Goal: Find contact information: Find contact information

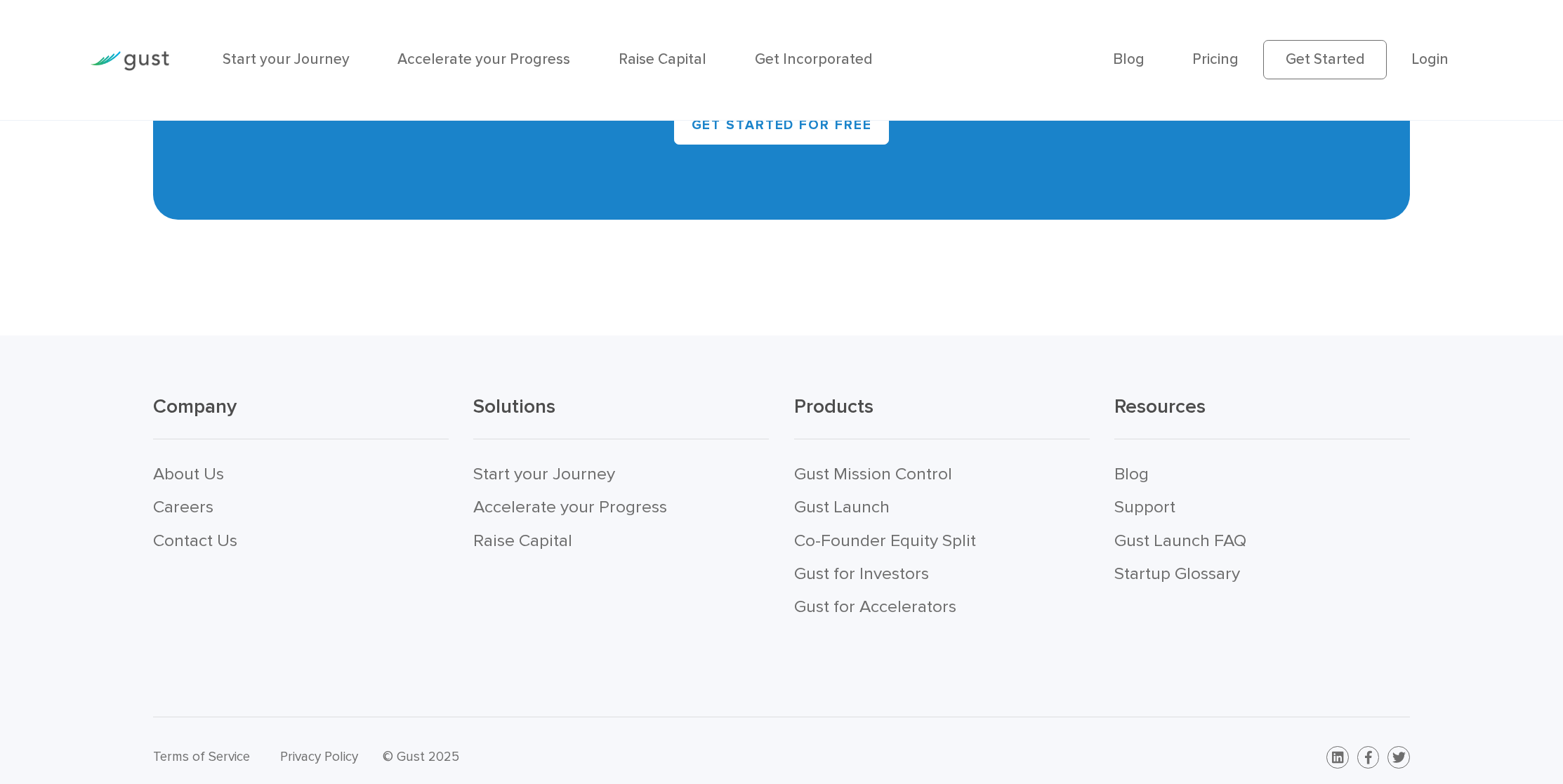
scroll to position [7263, 0]
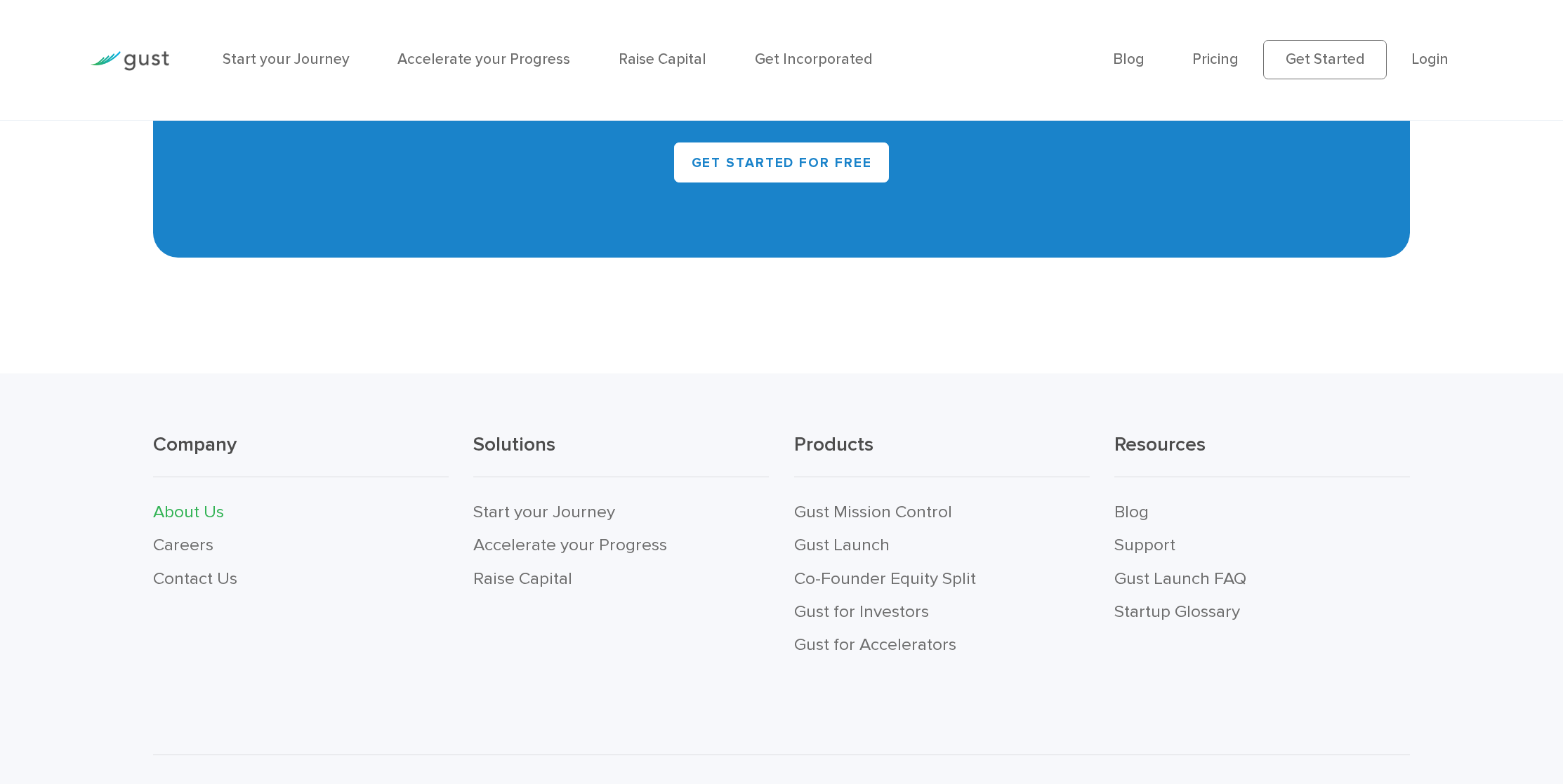
click at [191, 501] on link "About Us" at bounding box center [189, 512] width 71 height 21
click at [185, 534] on link "Careers" at bounding box center [183, 545] width 60 height 21
click at [201, 568] on link "Contact Us" at bounding box center [195, 579] width 85 height 21
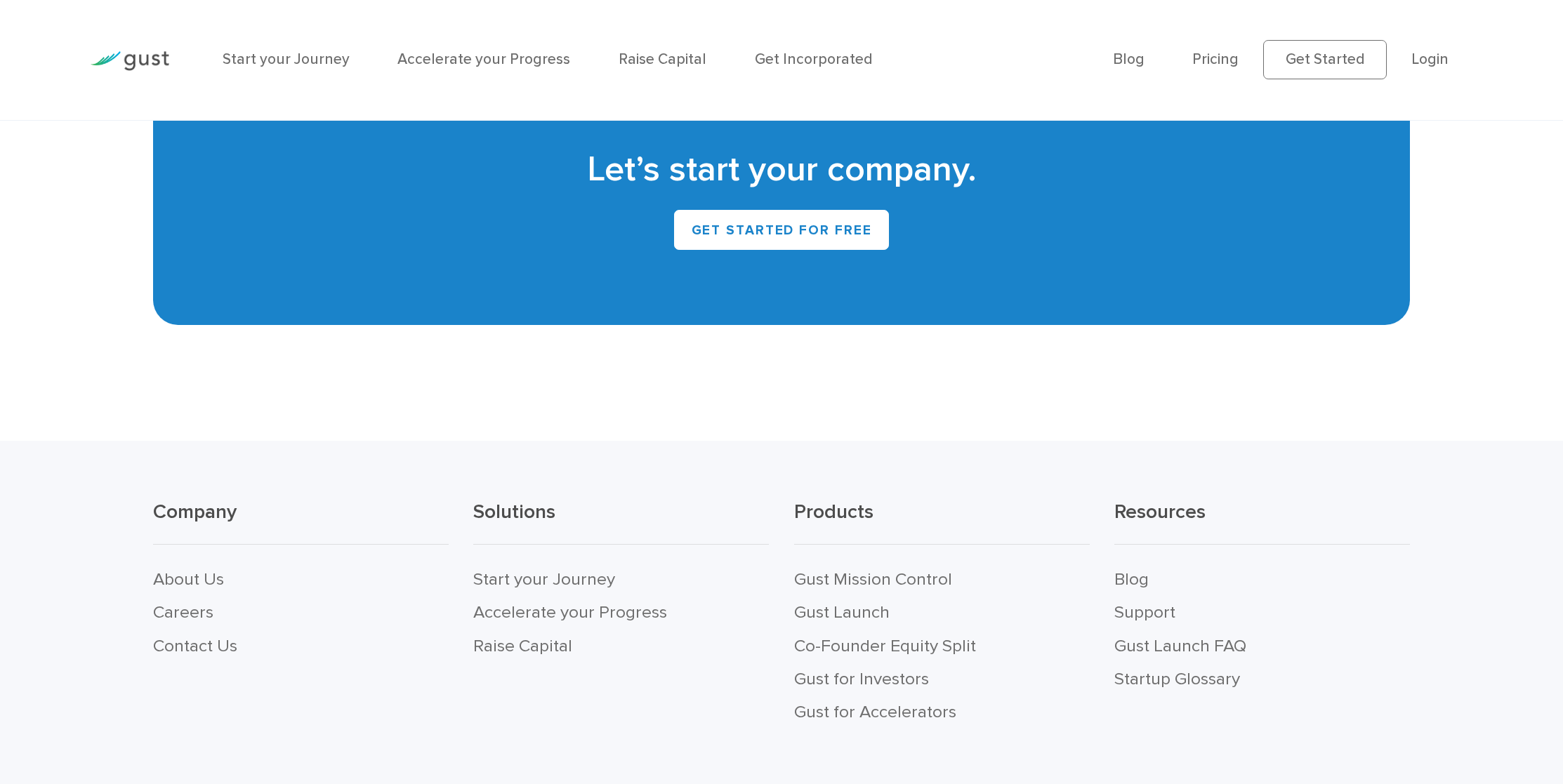
scroll to position [7041, 0]
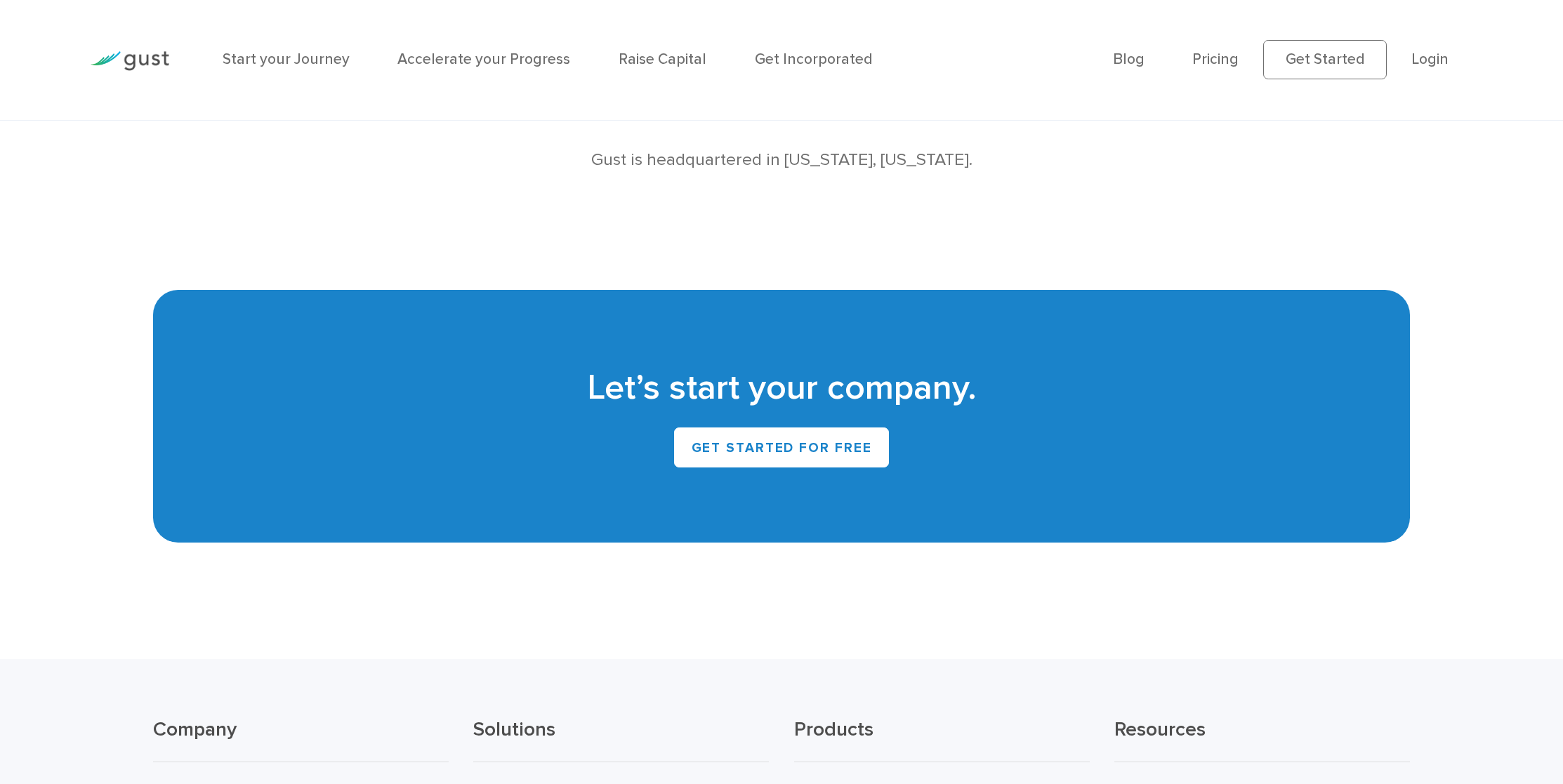
scroll to position [1571, 0]
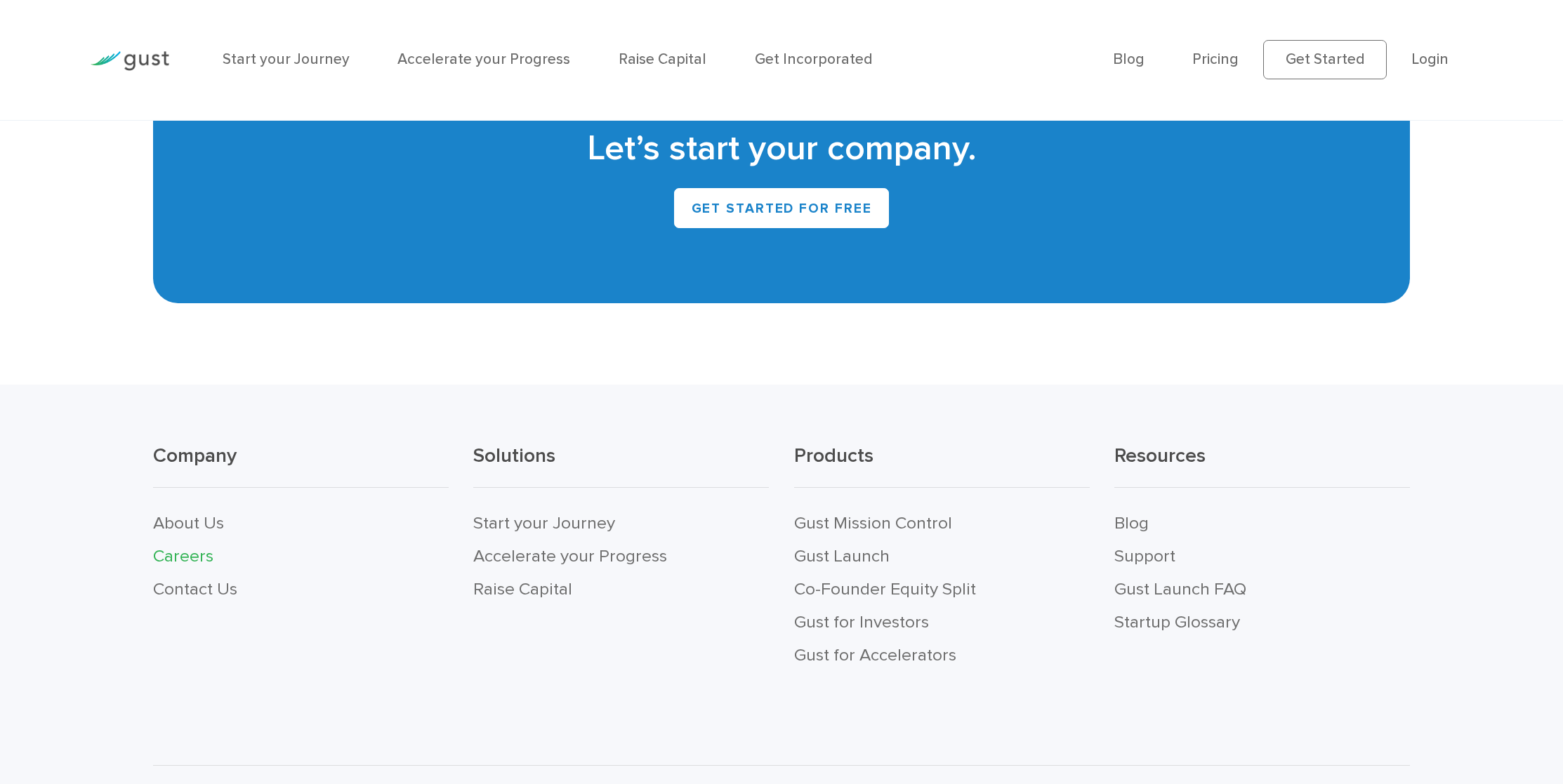
scroll to position [3404, 0]
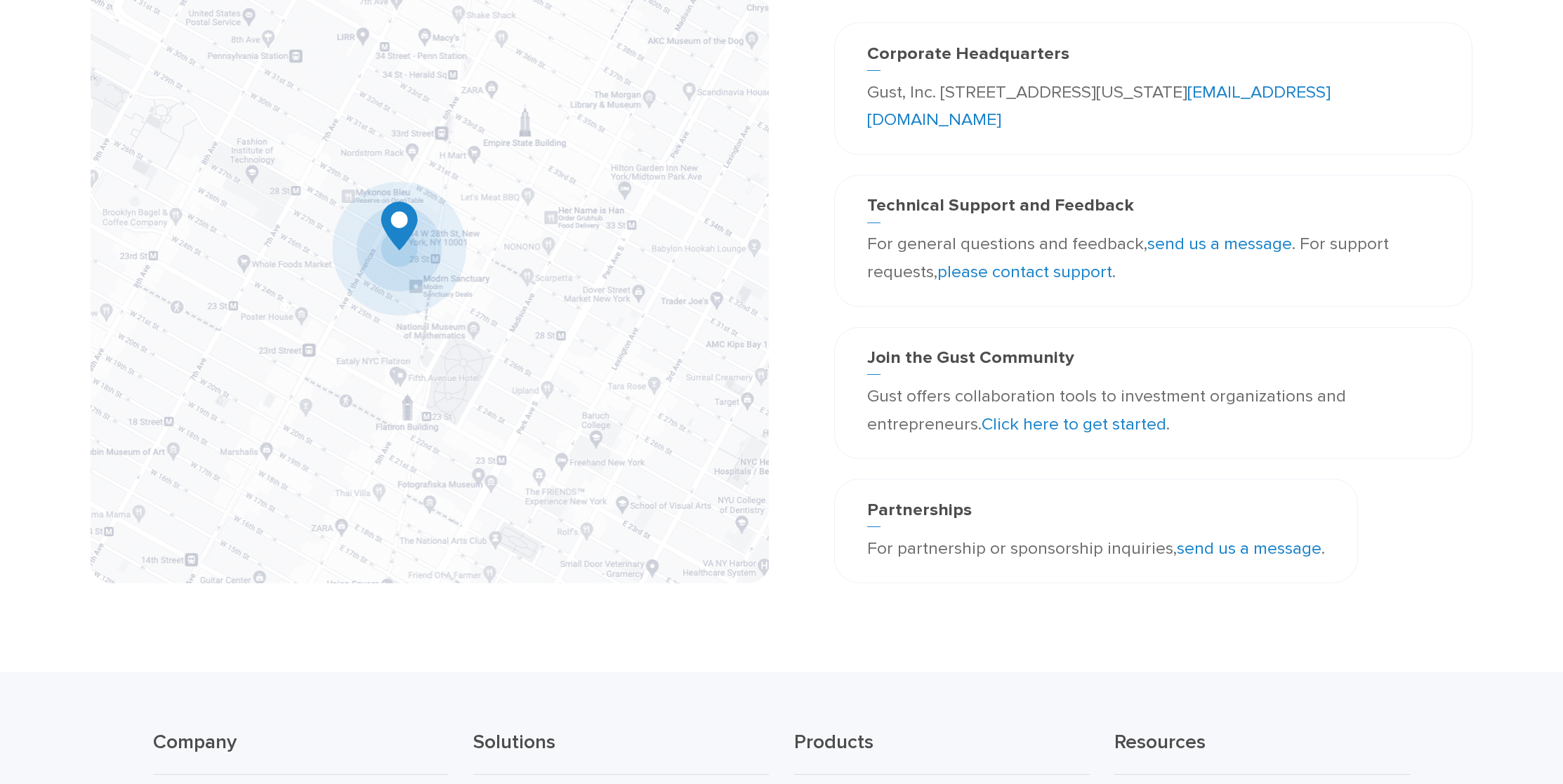
scroll to position [29, 0]
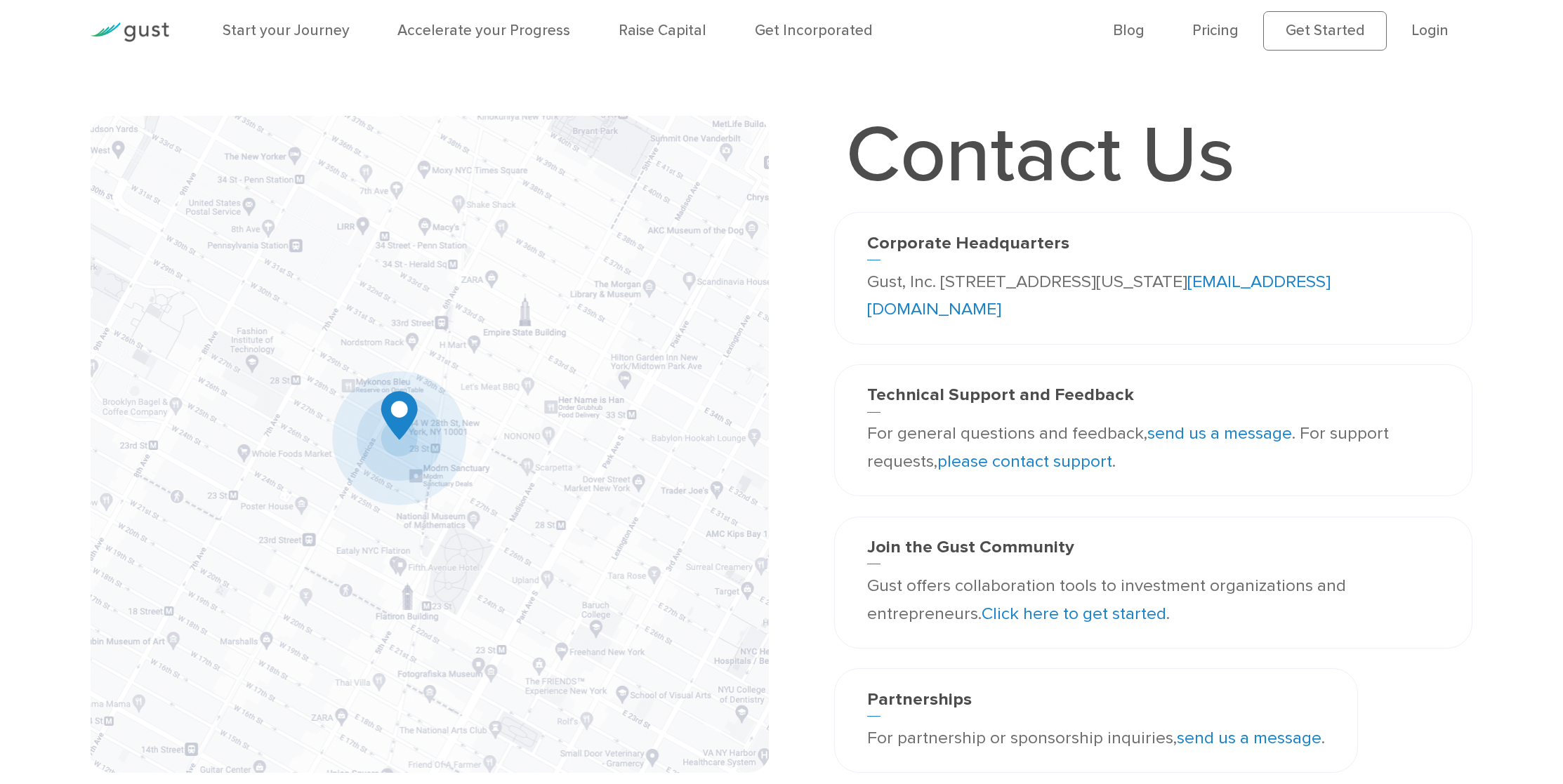
click at [1227, 430] on link "send us a message" at bounding box center [1219, 433] width 144 height 21
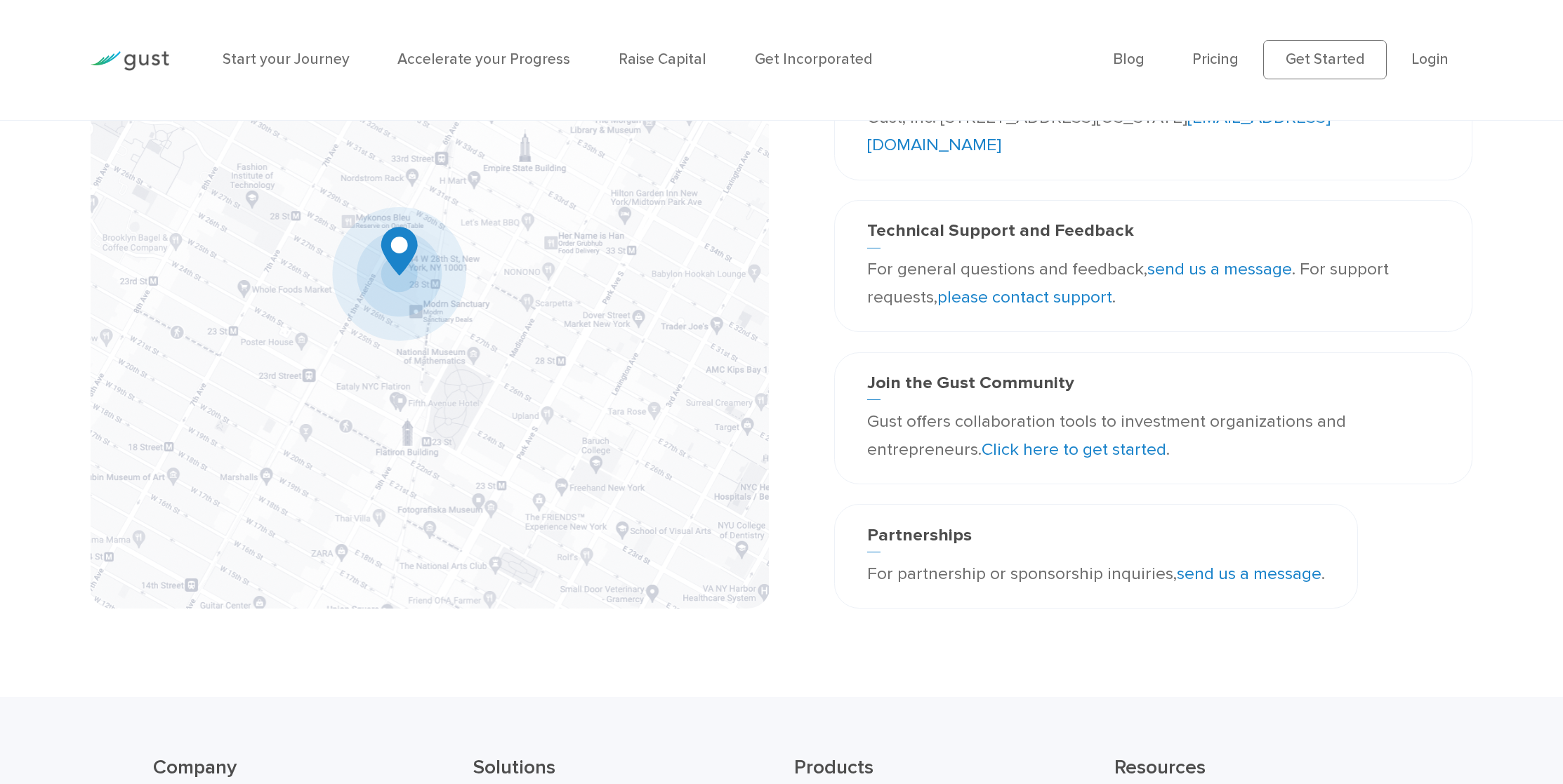
scroll to position [312, 0]
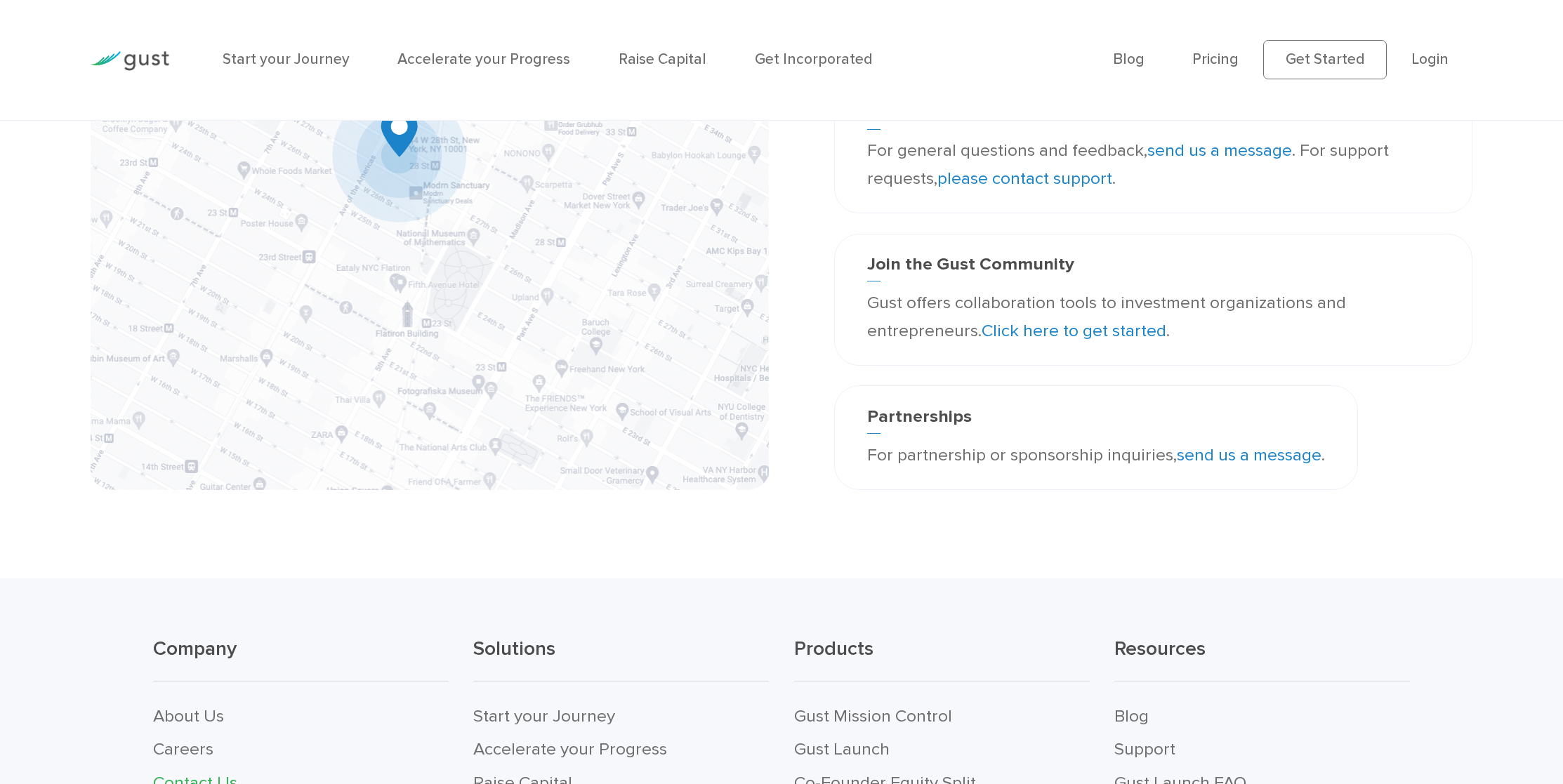
click at [1243, 456] on link "send us a message" at bounding box center [1249, 454] width 144 height 21
click at [1073, 182] on link "please contact support" at bounding box center [1025, 178] width 175 height 21
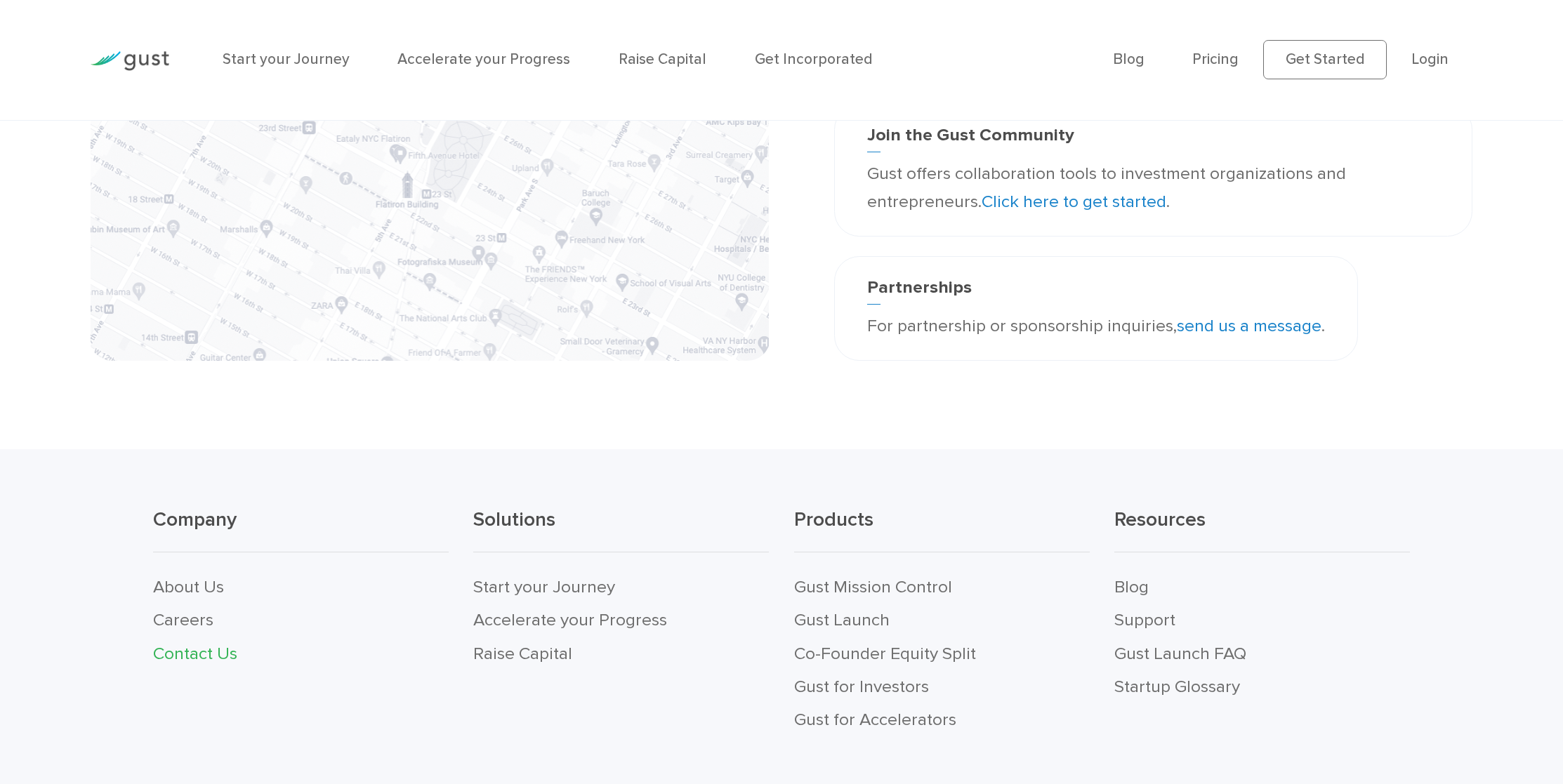
scroll to position [566, 0]
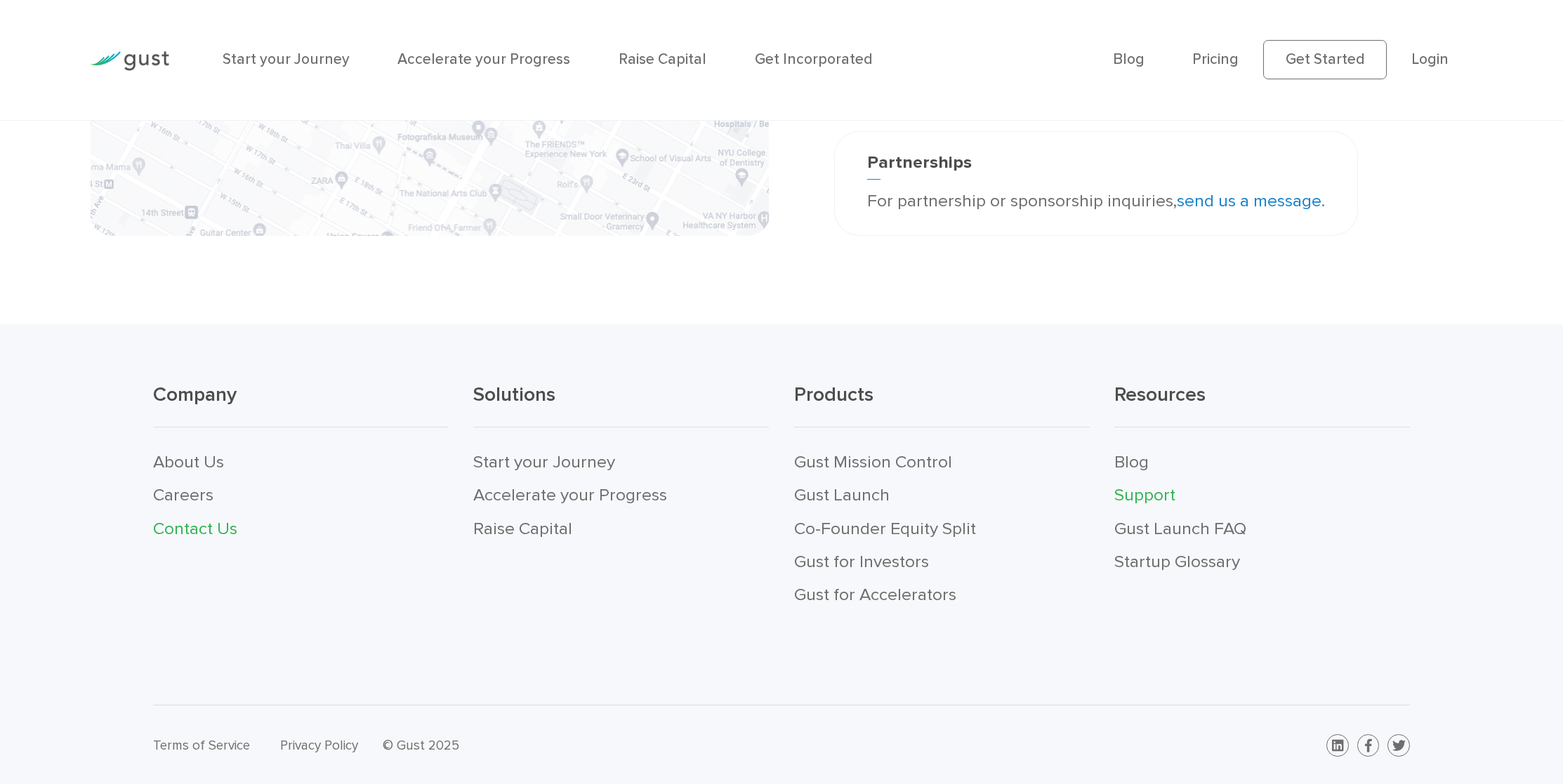
click at [1140, 496] on link "Support" at bounding box center [1145, 495] width 61 height 21
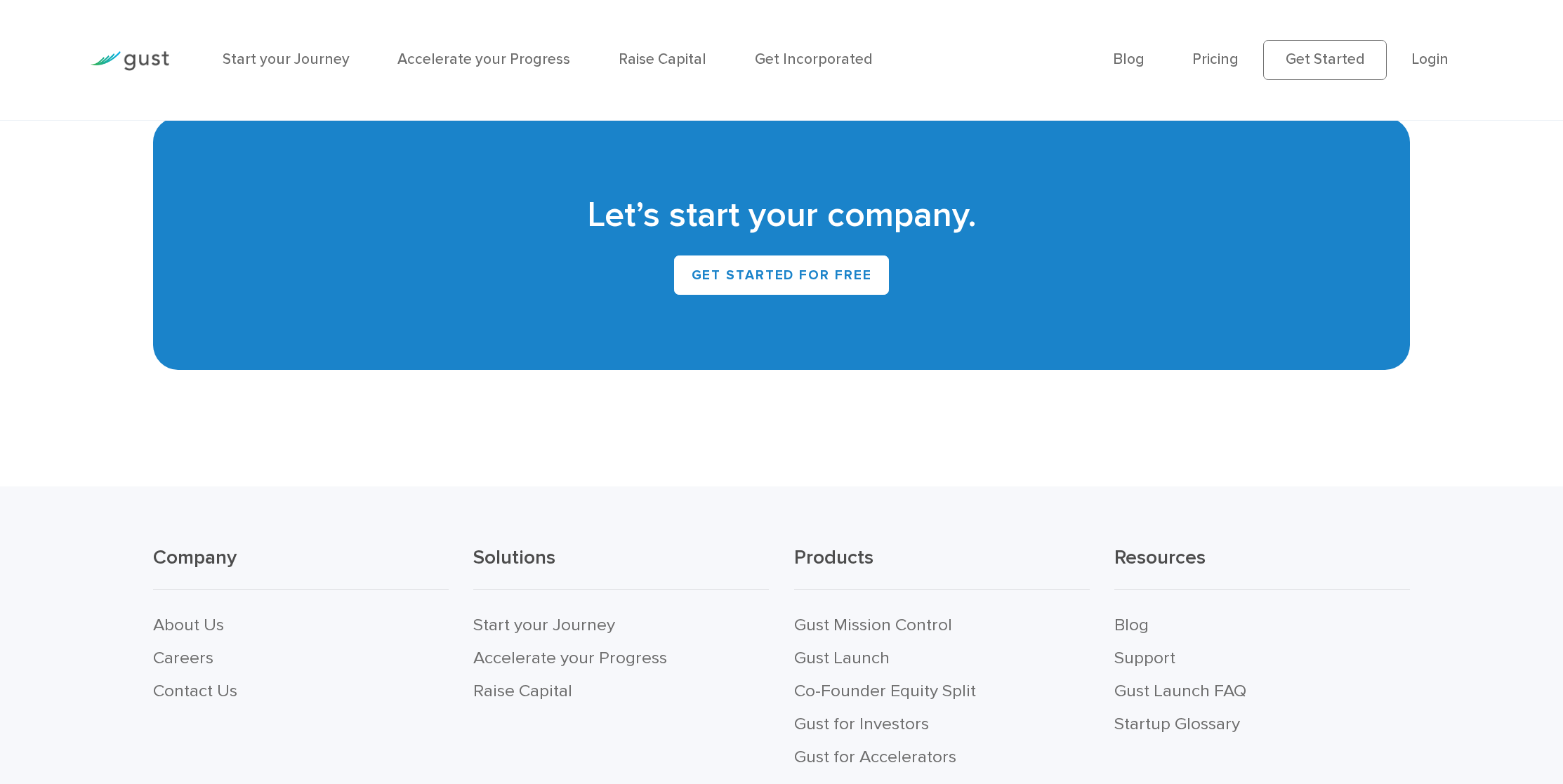
scroll to position [7225, 0]
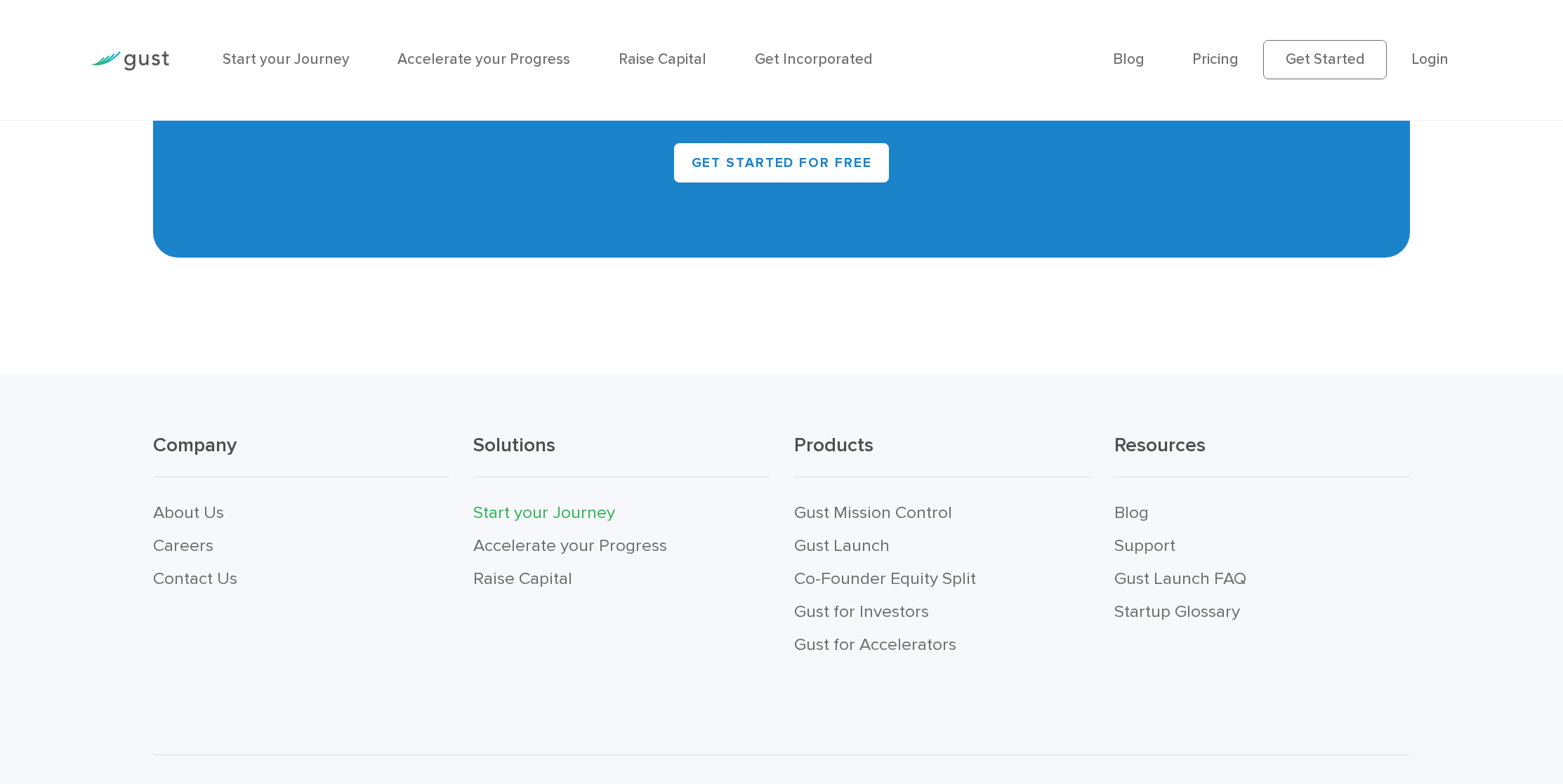
click at [501, 502] on link "Start your Journey" at bounding box center [544, 512] width 142 height 21
click at [497, 535] on link "Accelerate your Progress" at bounding box center [570, 545] width 193 height 21
click at [497, 568] on link "Raise Capital" at bounding box center [522, 579] width 99 height 21
click at [1132, 502] on link "Blog" at bounding box center [1131, 512] width 35 height 21
click at [1146, 535] on link "Support" at bounding box center [1145, 545] width 61 height 21
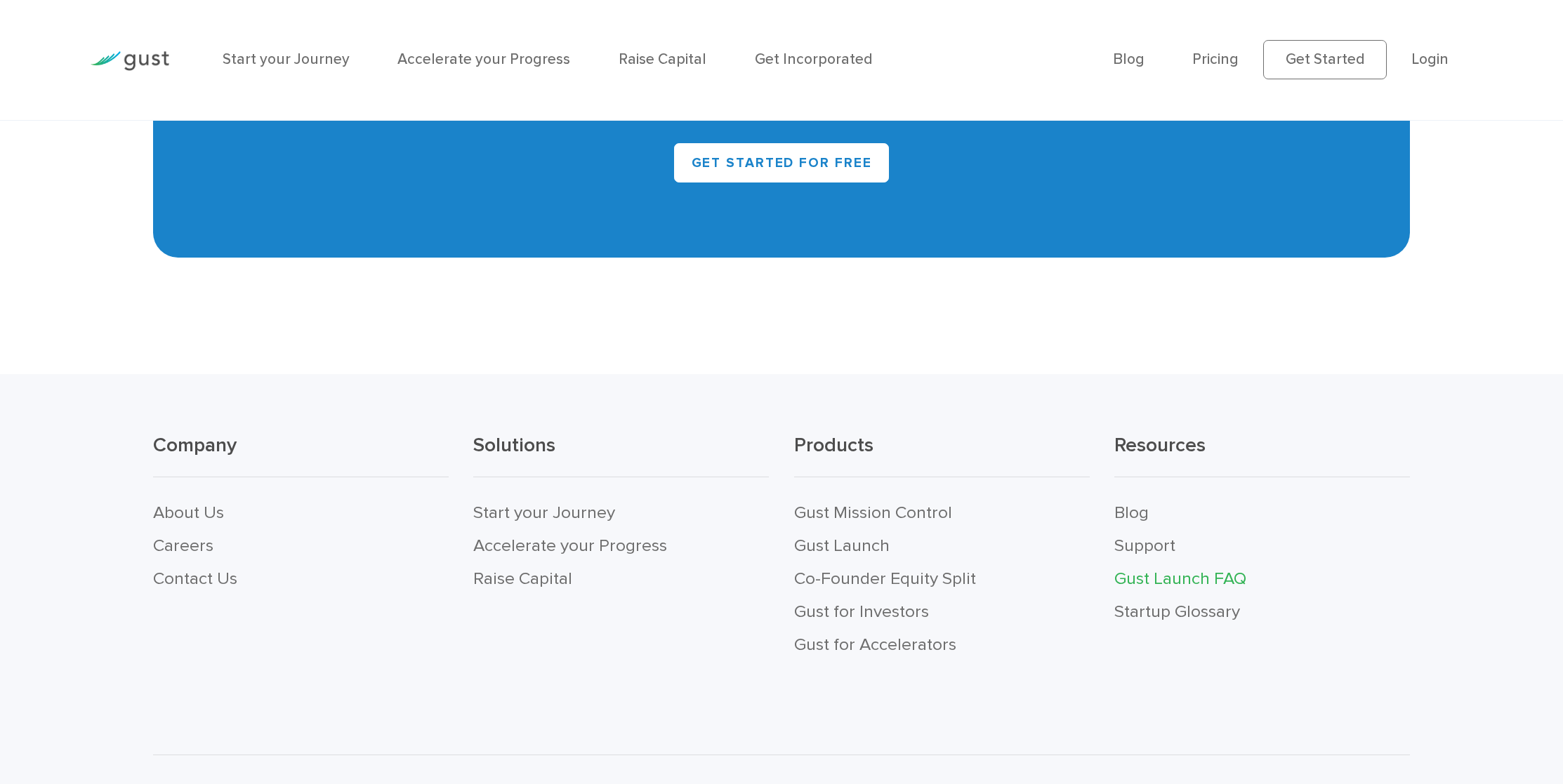
click at [1154, 568] on link "Gust Launch FAQ" at bounding box center [1180, 579] width 132 height 21
click at [1162, 601] on link "Startup Glossary" at bounding box center [1177, 612] width 126 height 21
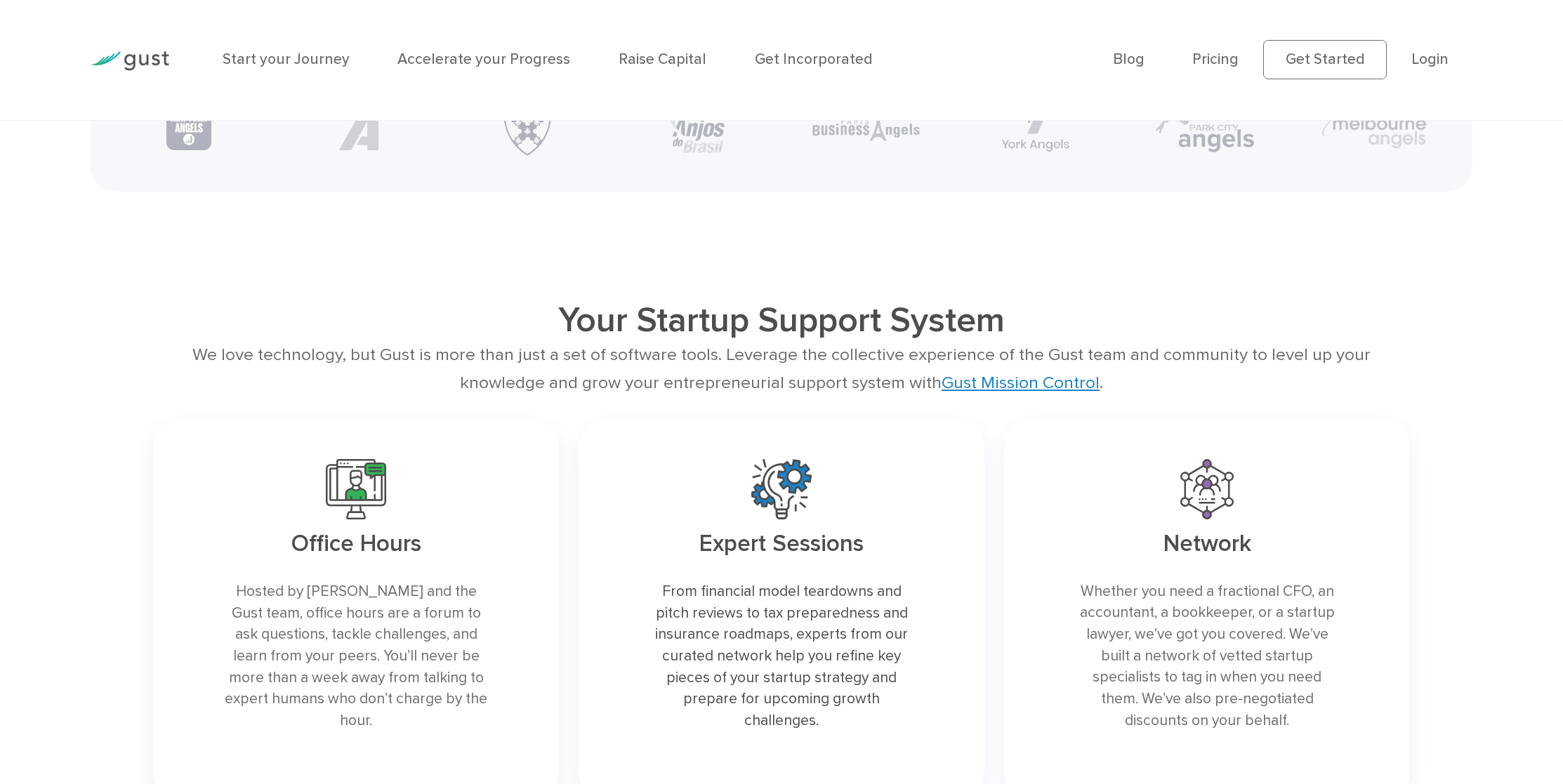
scroll to position [3001, 0]
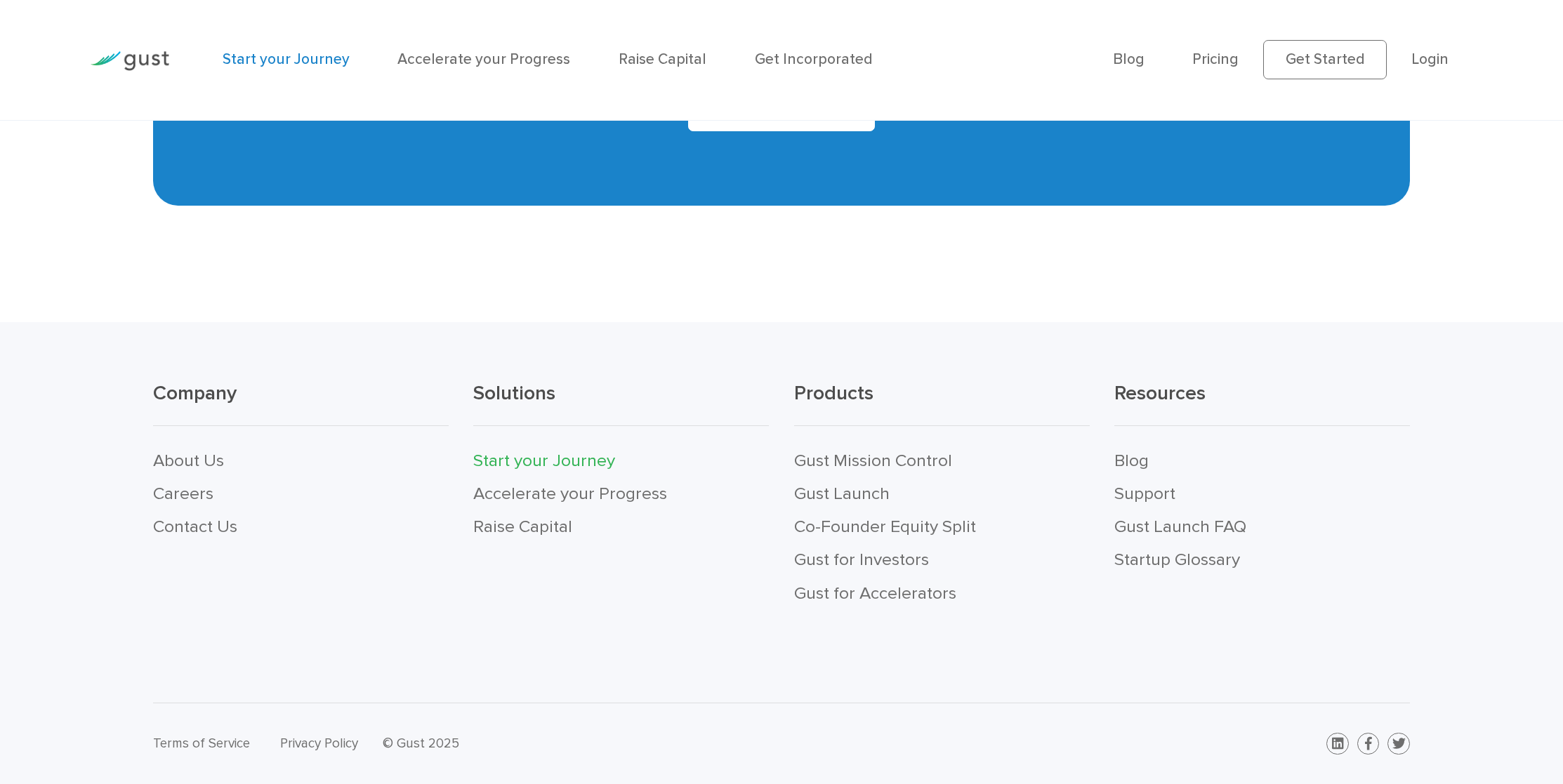
scroll to position [4018, 0]
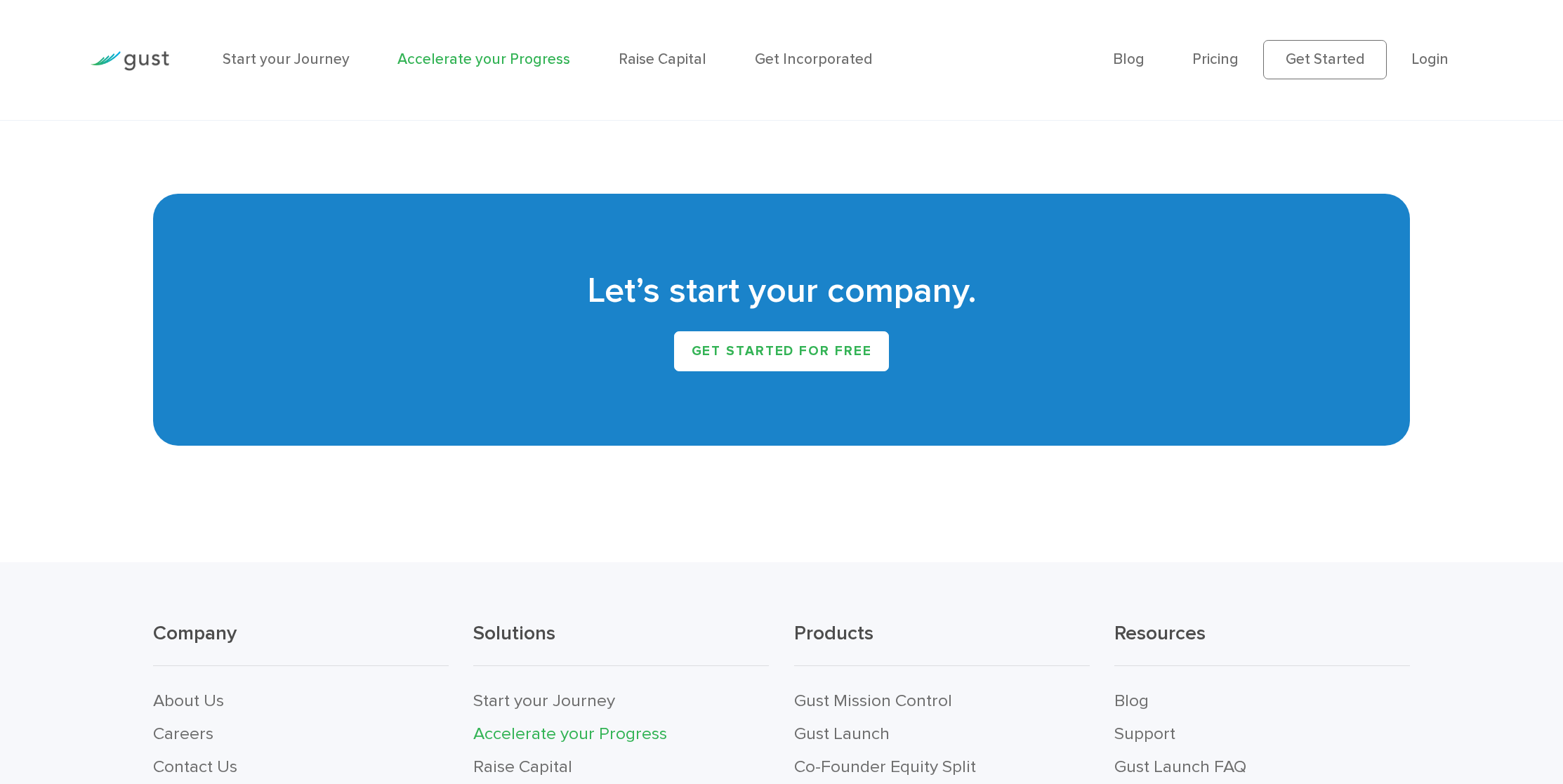
scroll to position [3312, 0]
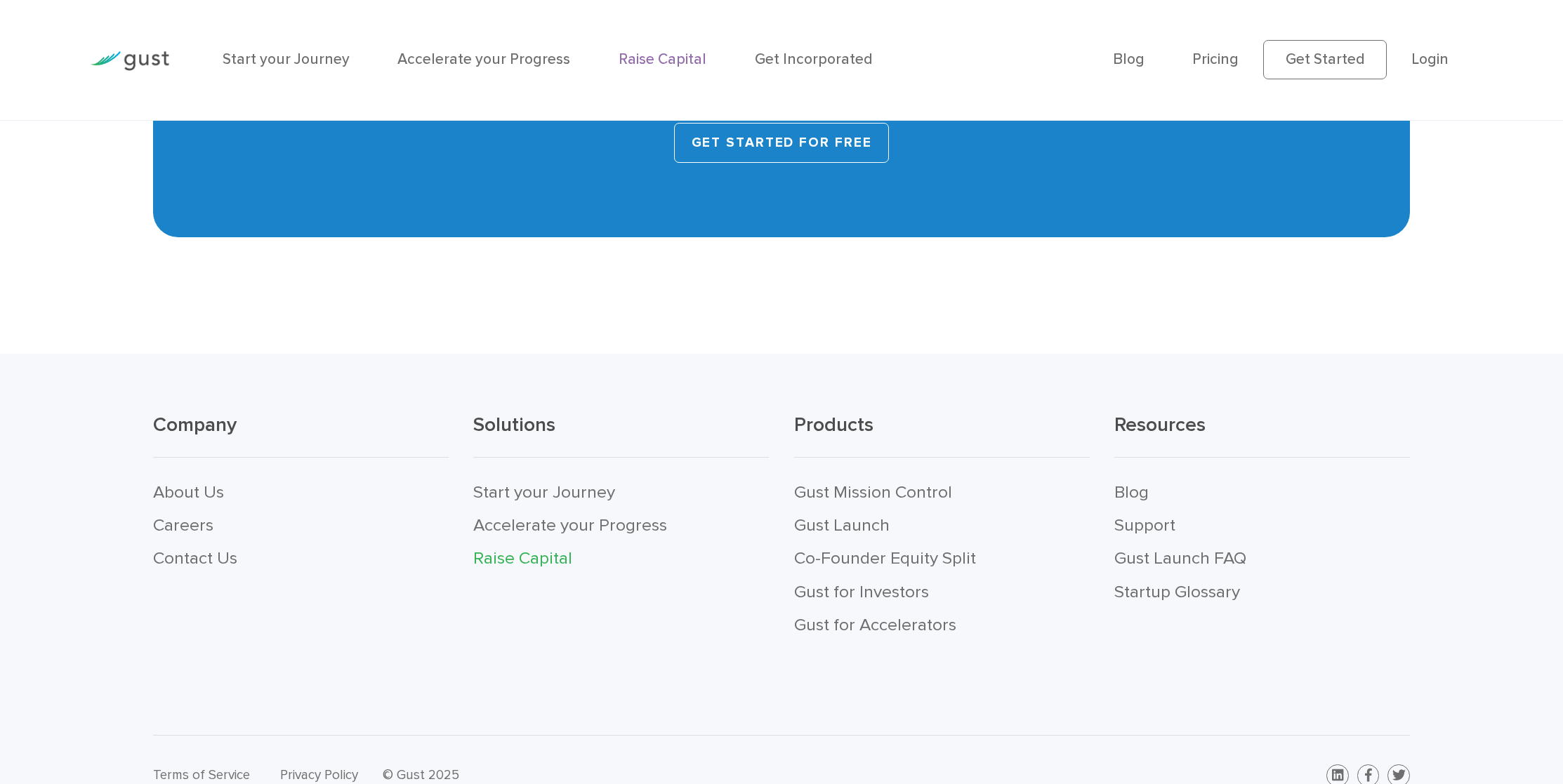
click at [809, 163] on link "Get started for free" at bounding box center [781, 143] width 215 height 40
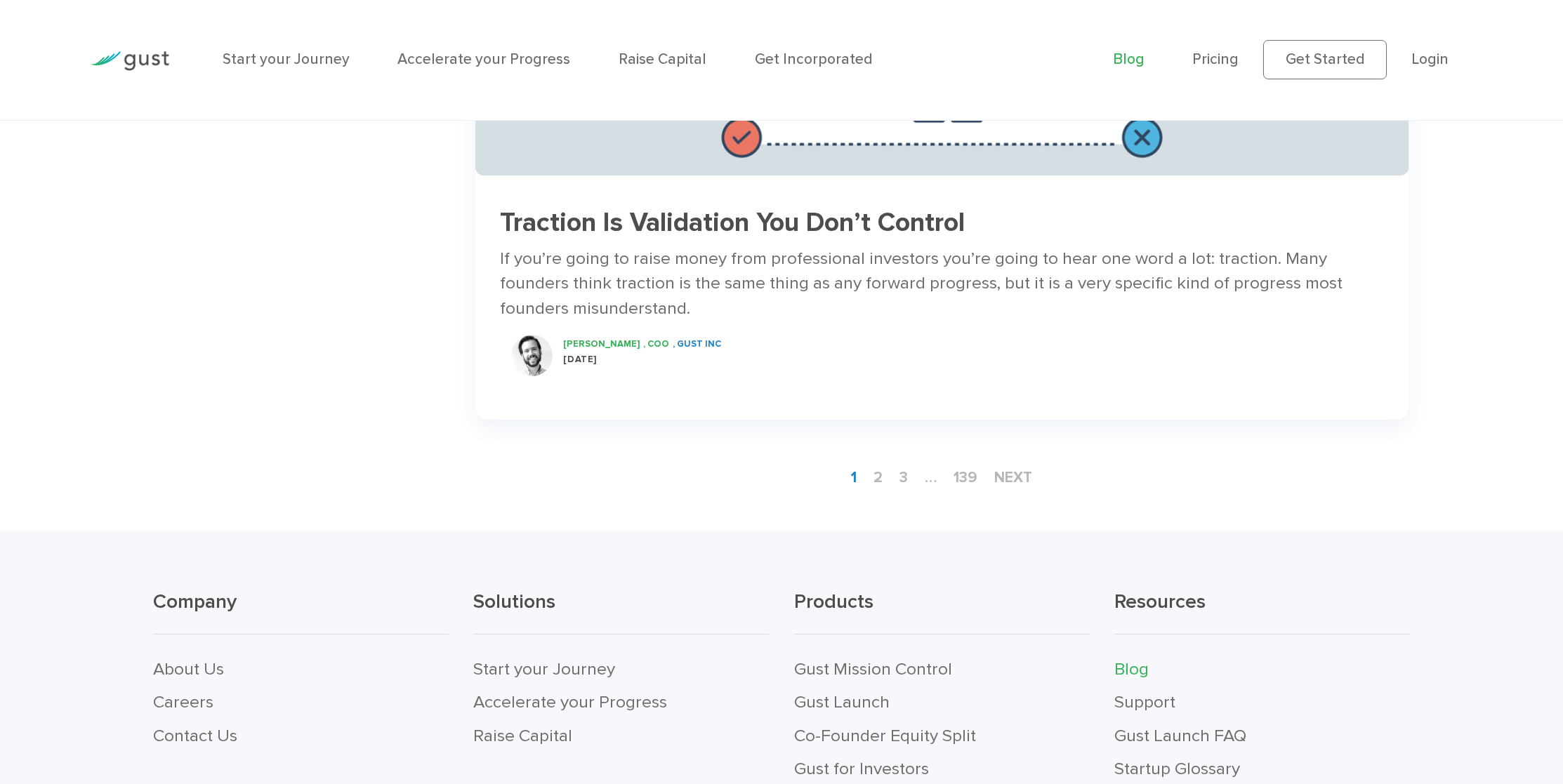
scroll to position [2499, 0]
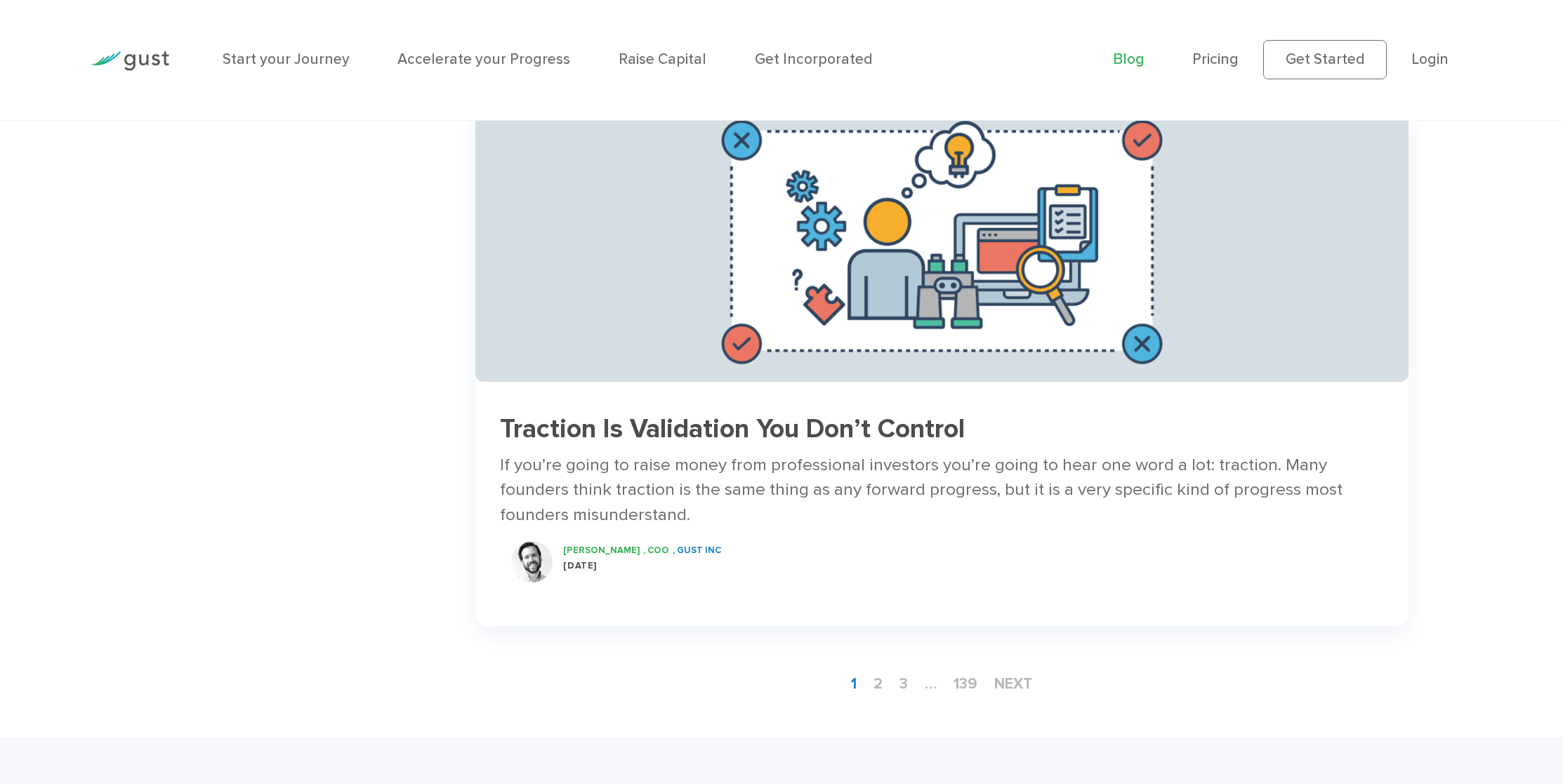
click at [670, 438] on h3 "Traction Is Validation You Don’t Control" at bounding box center [942, 429] width 883 height 29
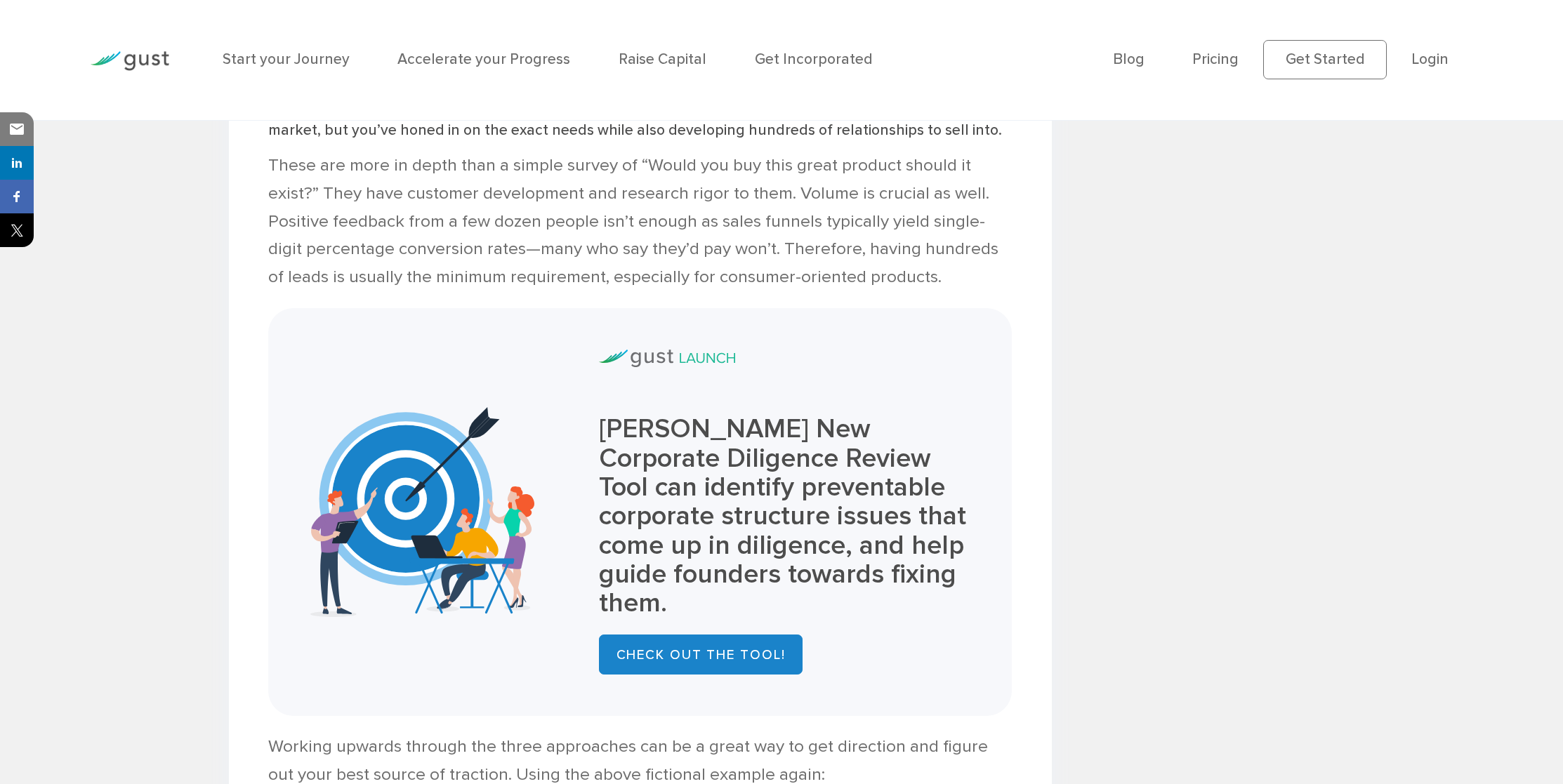
scroll to position [4218, 0]
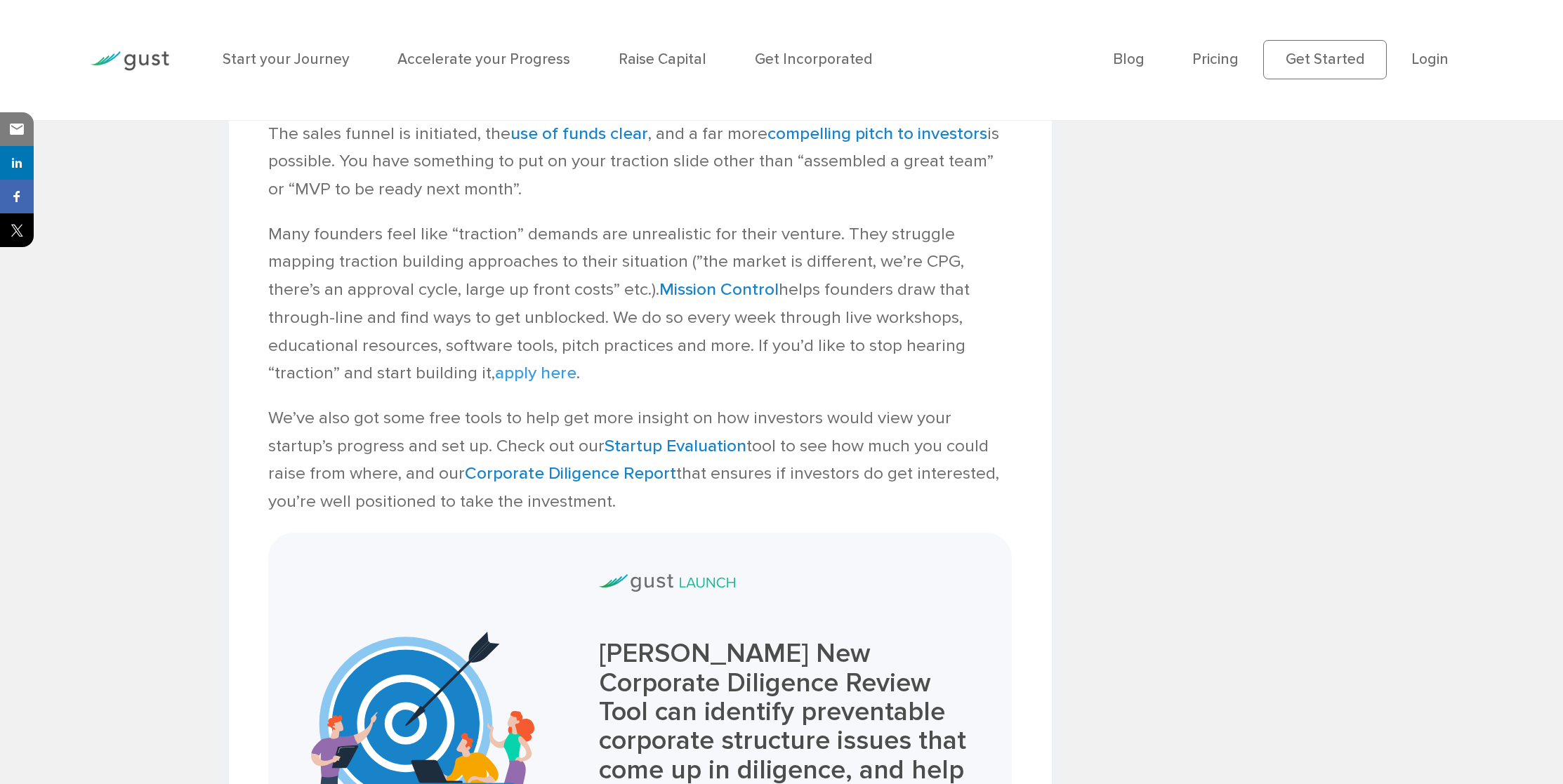
click at [558, 362] on link "apply here" at bounding box center [535, 372] width 81 height 21
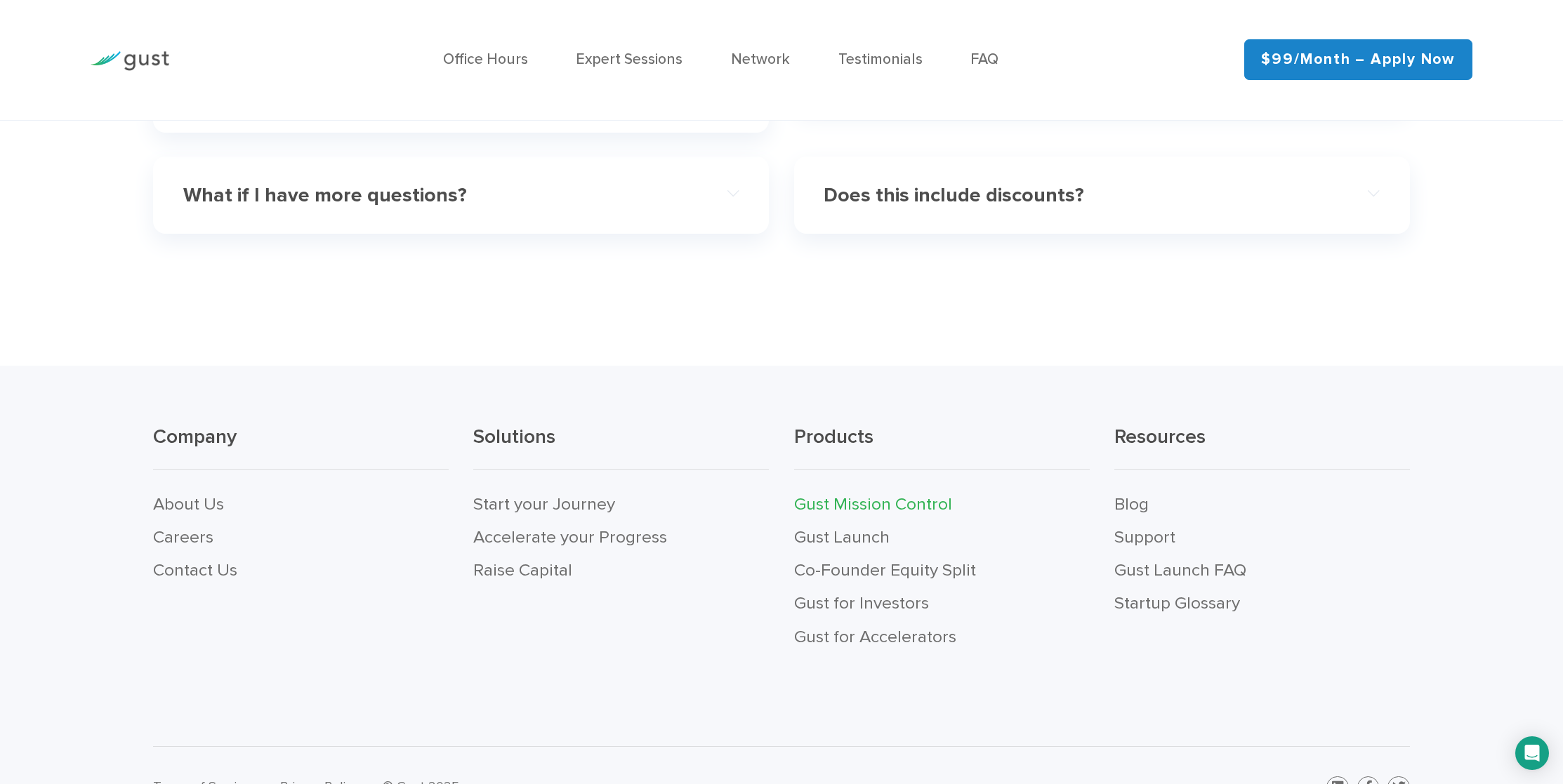
scroll to position [5399, 0]
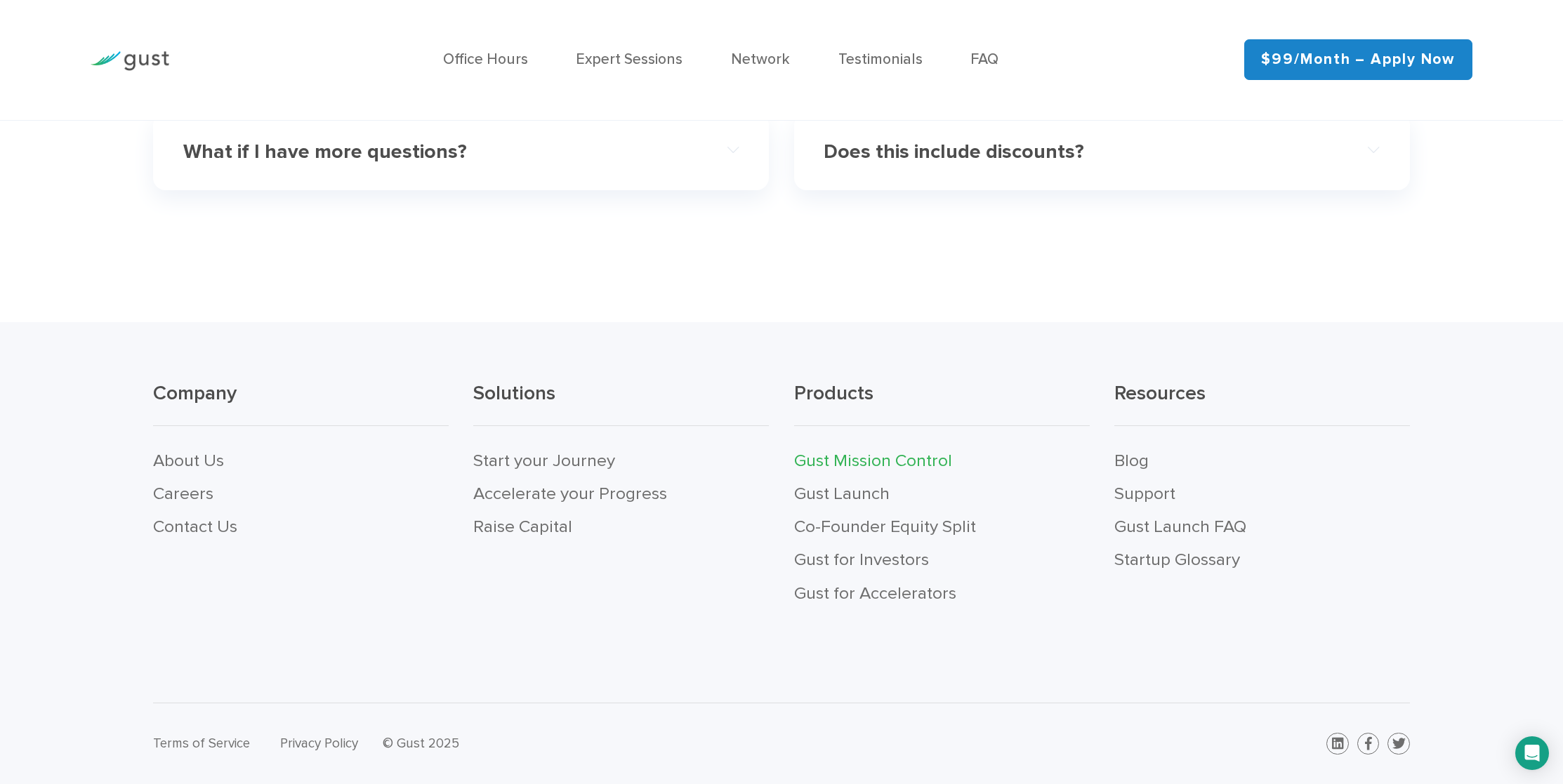
click at [1284, 66] on link "$99/month – Apply Now" at bounding box center [1357, 60] width 228 height 41
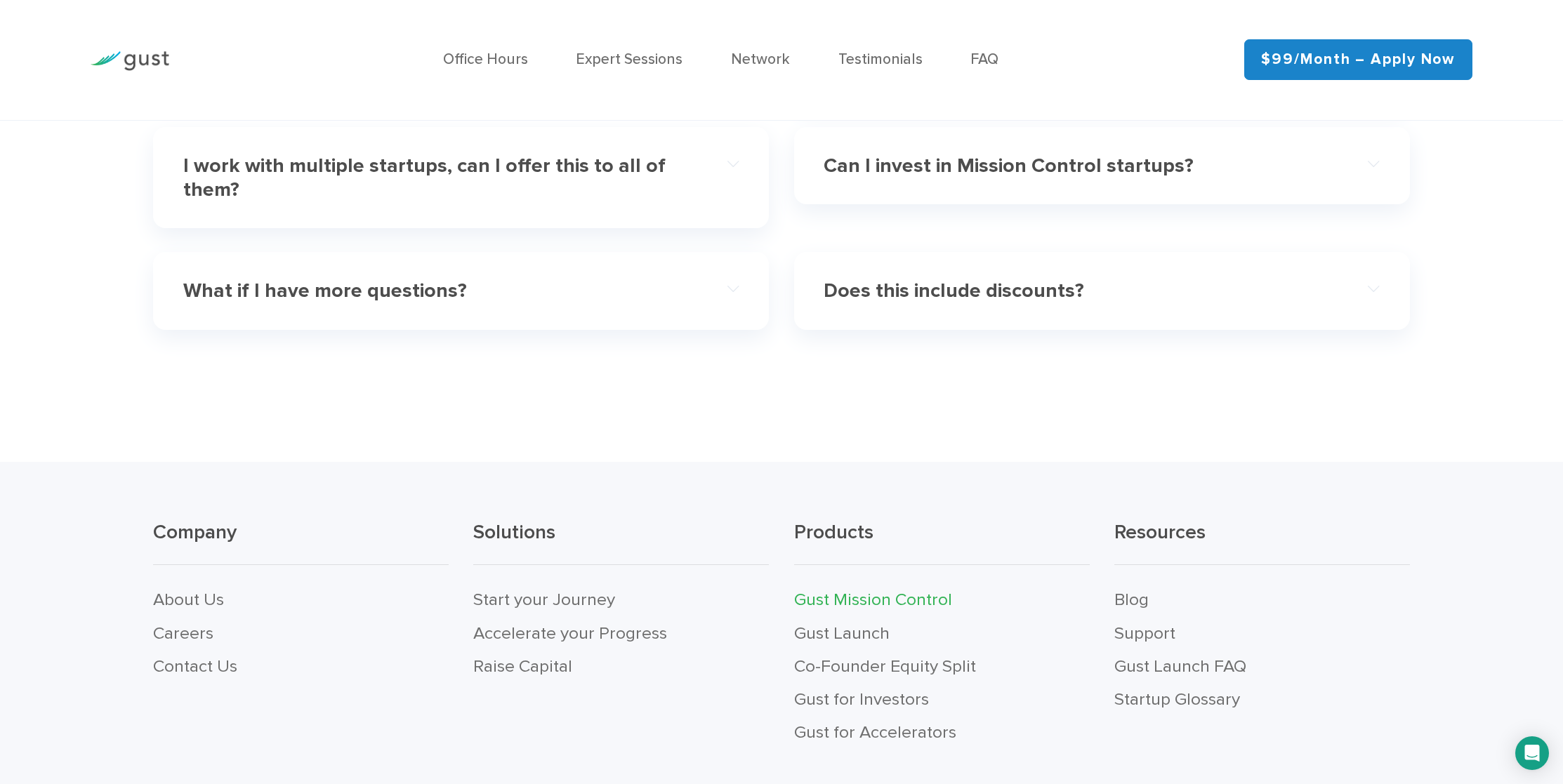
scroll to position [5263, 0]
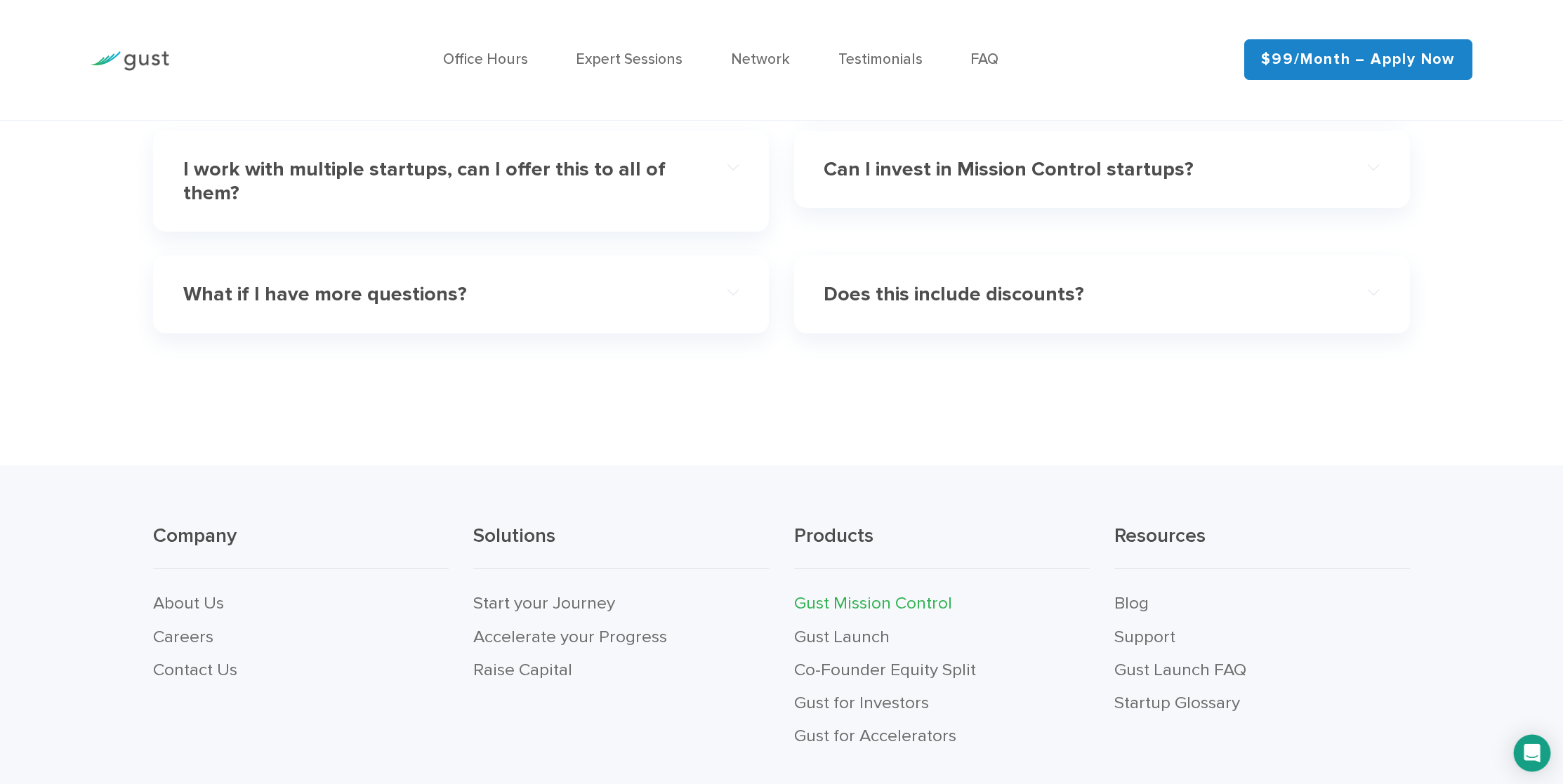
click at [1529, 756] on icon "Open Intercom Messenger" at bounding box center [1532, 753] width 19 height 19
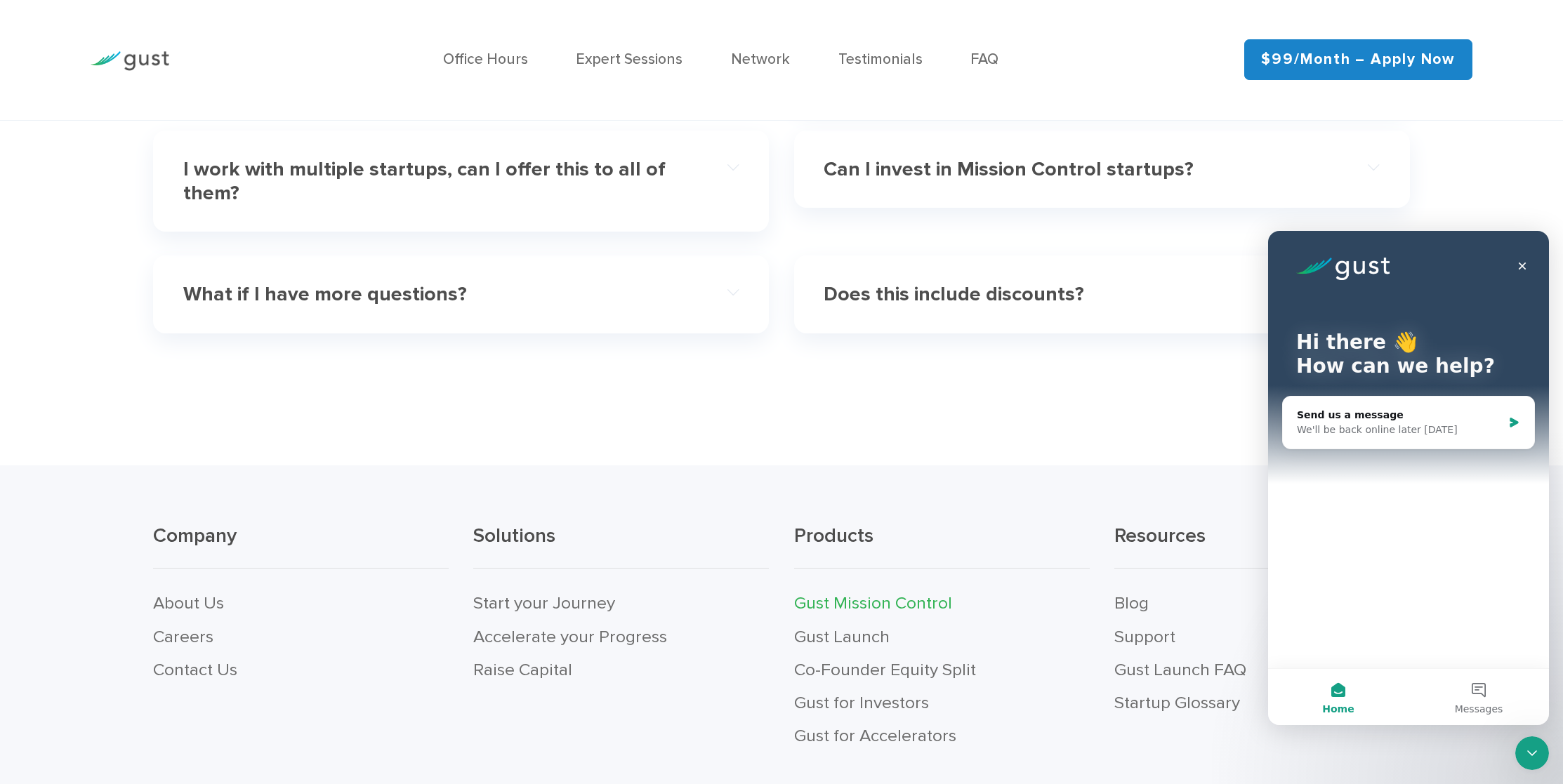
scroll to position [0, 0]
click at [1480, 694] on button "Messages" at bounding box center [1478, 697] width 140 height 56
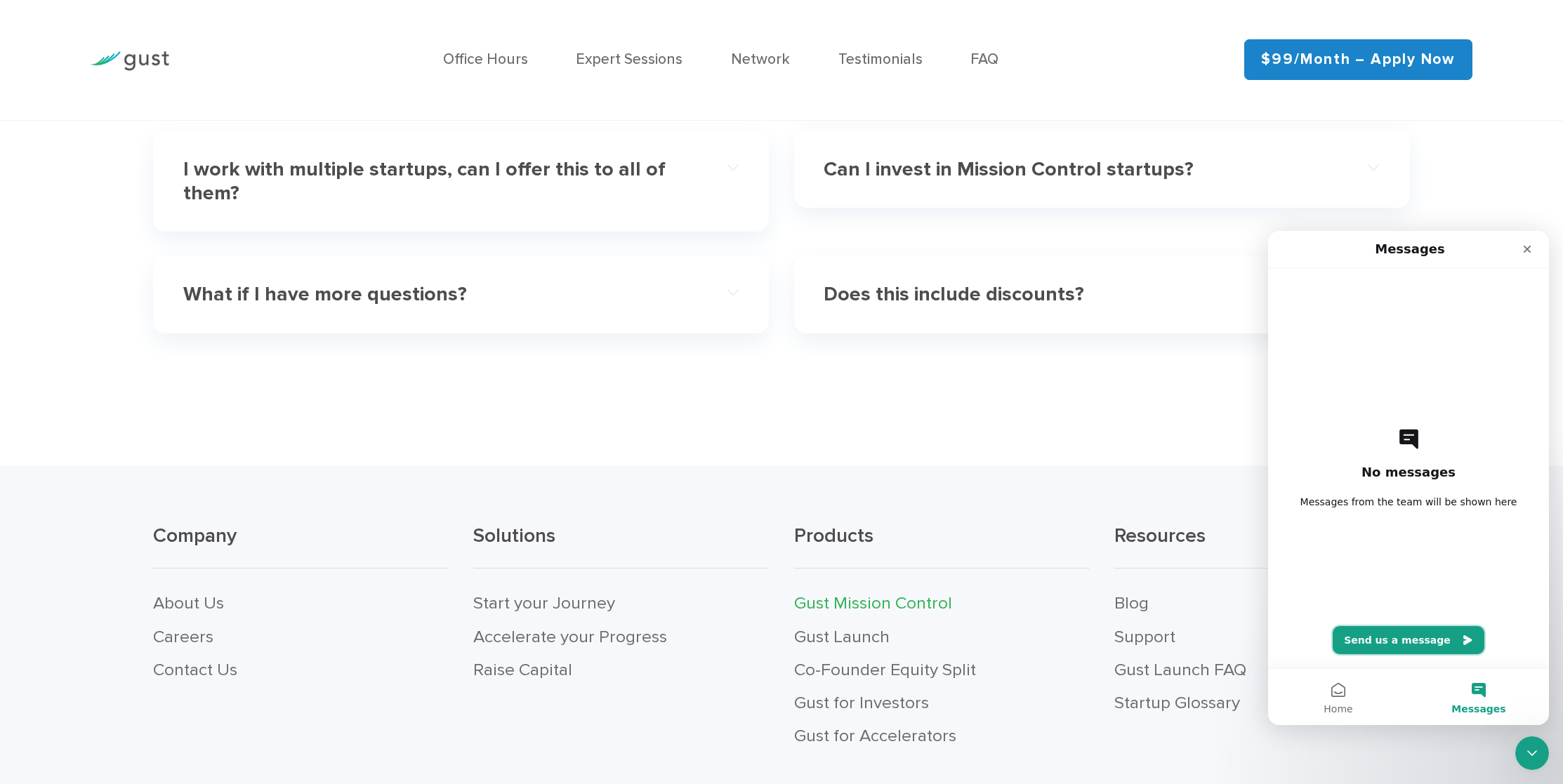
click at [1383, 633] on button "Send us a message" at bounding box center [1408, 640] width 152 height 28
